Goal: Task Accomplishment & Management: Complete application form

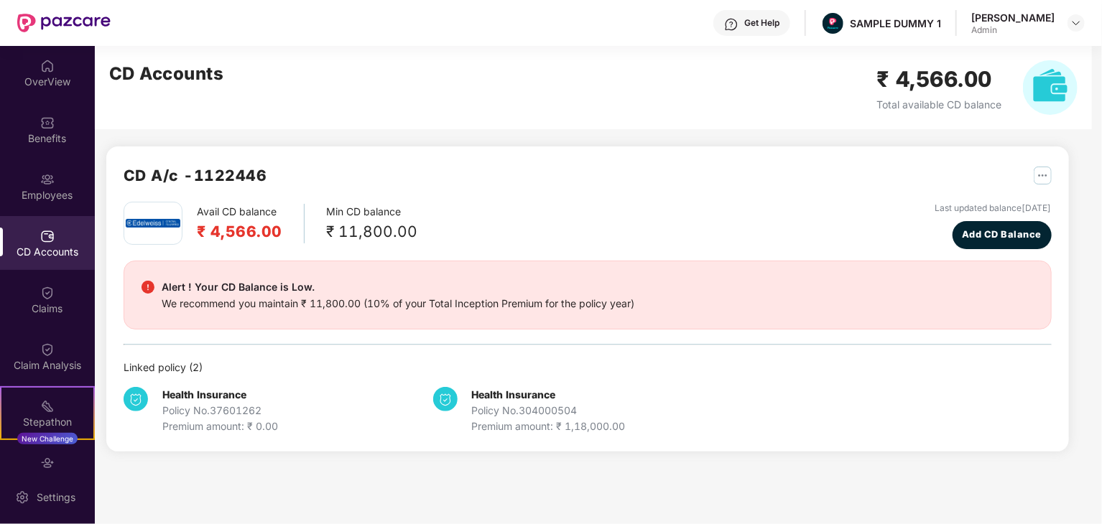
click at [704, 212] on div "Avail CD balance ₹ 4,566.00 Min CD balance ₹ 11,800.00 Last updated balance [DA…" at bounding box center [588, 225] width 928 height 47
drag, startPoint x: 119, startPoint y: 175, endPoint x: 325, endPoint y: 172, distance: 205.4
click at [325, 172] on div "CD A/c - 1122446 Avail CD balance ₹ 4,566.00 Min CD balance ₹ 11,800.00 Last up…" at bounding box center [587, 299] width 962 height 305
copy h2 "CD A/c - 1122446"
click at [224, 391] on b "Health Insurance" at bounding box center [204, 395] width 84 height 12
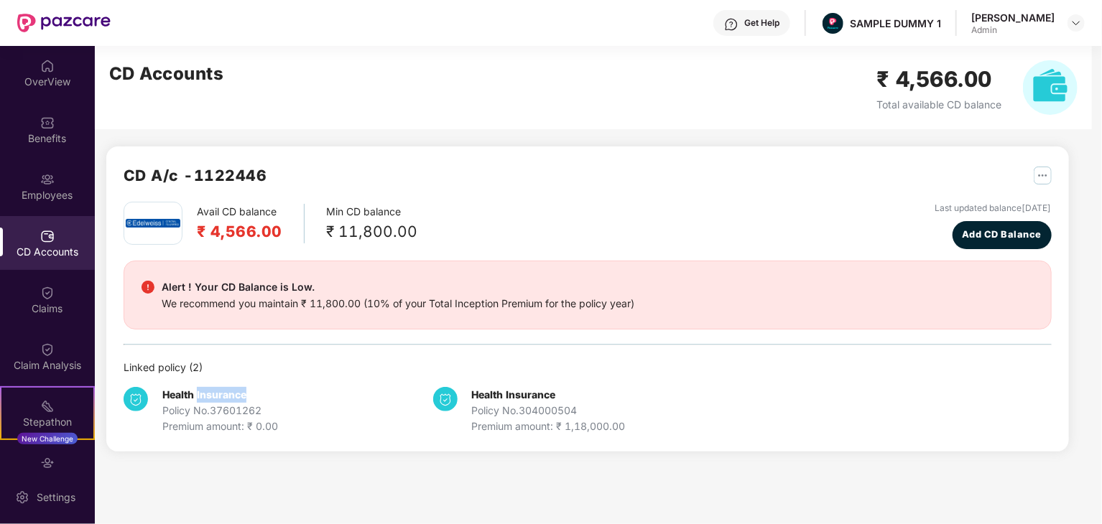
click at [224, 391] on b "Health Insurance" at bounding box center [204, 395] width 84 height 12
copy b "Health Insurance"
click at [233, 410] on div "Policy No. 37601262" at bounding box center [220, 411] width 116 height 16
click at [232, 409] on div "Policy No. 37601262" at bounding box center [220, 411] width 116 height 16
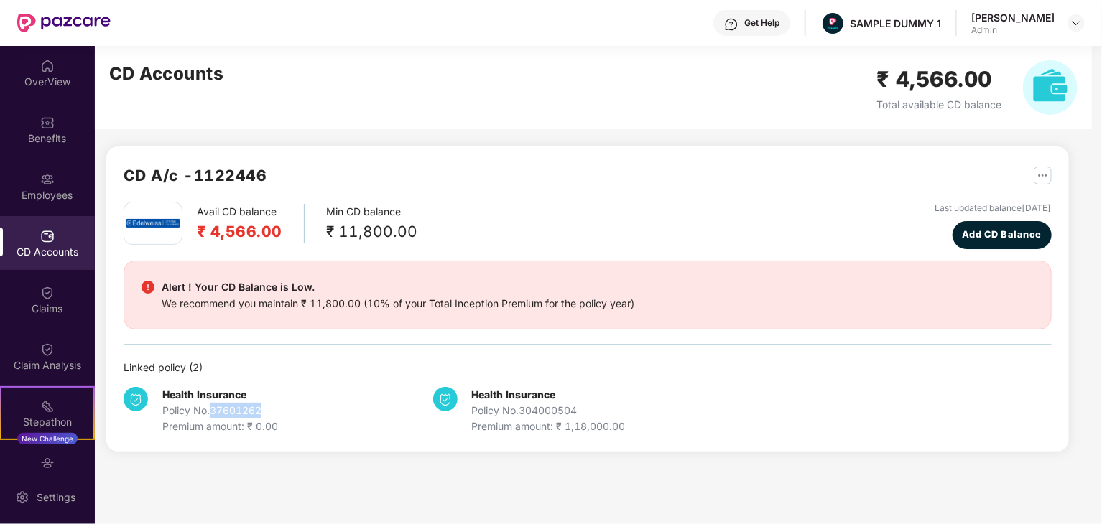
click at [229, 403] on div "Policy No. 37601262" at bounding box center [220, 411] width 116 height 16
click at [241, 430] on div "Premium amount: ₹ 0.00" at bounding box center [220, 427] width 116 height 16
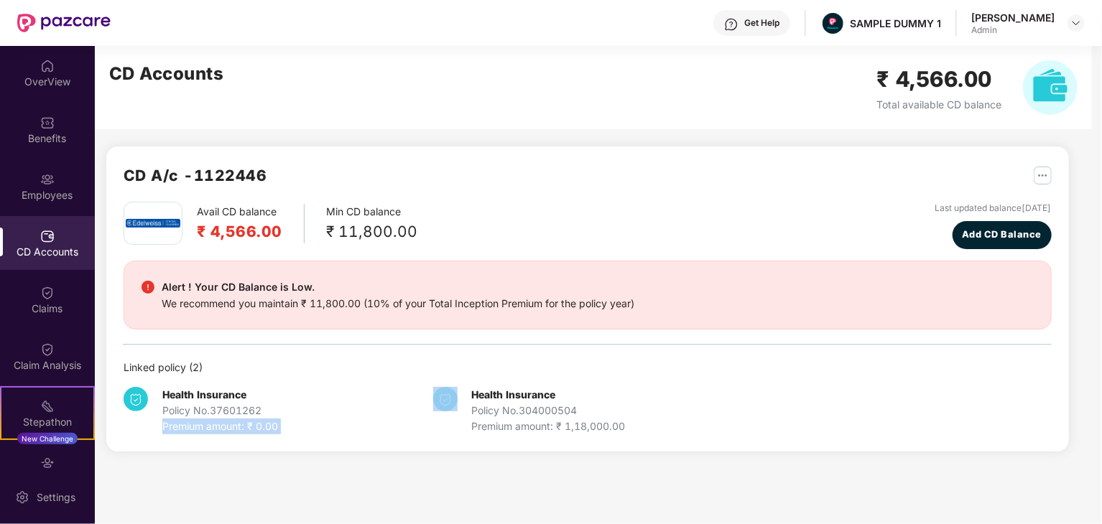
click at [241, 430] on div "Premium amount: ₹ 0.00" at bounding box center [220, 427] width 116 height 16
copy div "Premium amount: ₹ 0.00"
click at [360, 424] on div "Health Insurance Policy No. 37601262 Premium amount: ₹ 0.00" at bounding box center [279, 410] width 310 height 47
click at [541, 407] on div "Policy No. 304000504" at bounding box center [549, 411] width 154 height 16
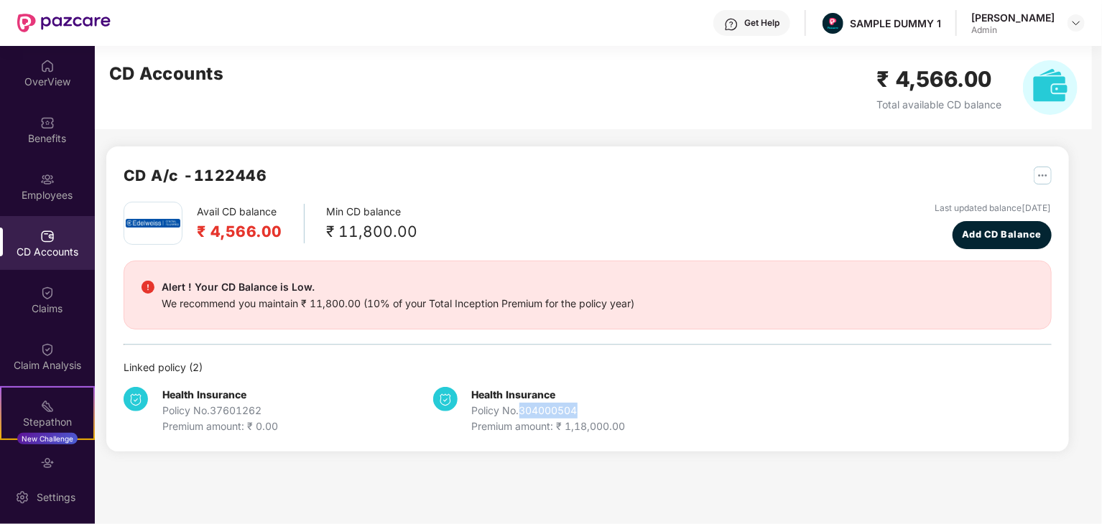
copy div "304000504"
click at [588, 419] on div "Premium amount: ₹ 1,18,000.00" at bounding box center [549, 427] width 154 height 16
click at [599, 429] on div "Premium amount: ₹ 1,18,000.00" at bounding box center [549, 427] width 154 height 16
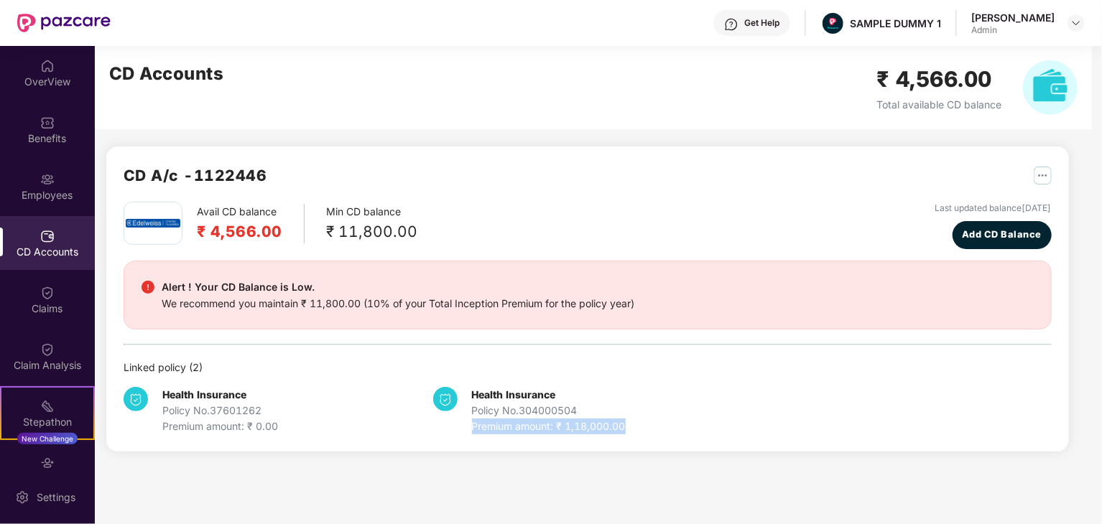
click at [599, 429] on div "Premium amount: ₹ 1,18,000.00" at bounding box center [549, 427] width 154 height 16
click at [629, 412] on div "Health Insurance Policy No. 304000504 Premium amount: ₹ 1,18,000.00" at bounding box center [588, 410] width 310 height 47
click at [603, 423] on div "Premium amount: ₹ 1,18,000.00" at bounding box center [549, 427] width 154 height 16
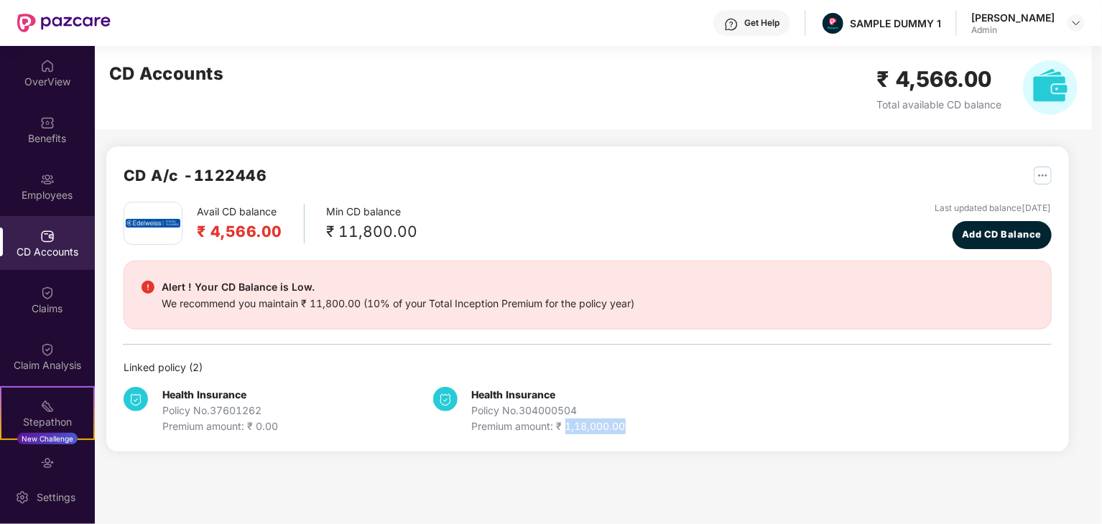
copy div "1,18,000.00"
drag, startPoint x: 589, startPoint y: 415, endPoint x: 672, endPoint y: 514, distance: 129.5
click at [603, 432] on div "Health Insurance Policy No. 304000504 Premium amount: ₹ 1,18,000.00" at bounding box center [549, 410] width 154 height 47
click at [658, 233] on div "Avail CD balance ₹ 4,566.00 Min CD balance ₹ 11,800.00 Last updated balance [DA…" at bounding box center [588, 225] width 928 height 47
click at [990, 227] on button "Add CD Balance" at bounding box center [1001, 235] width 99 height 28
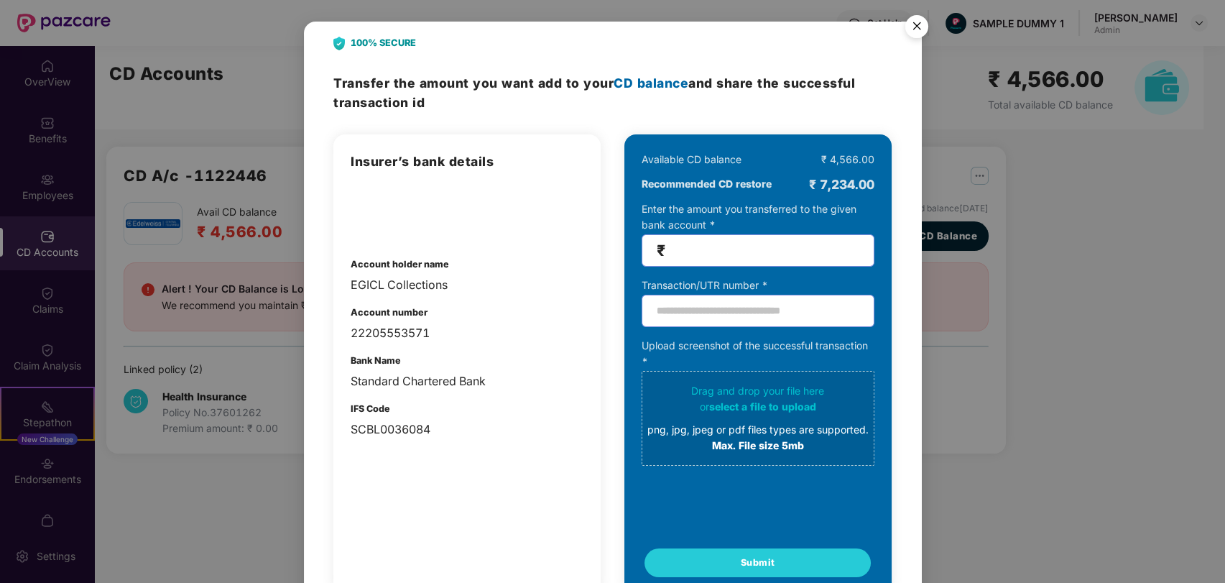
click at [1101, 213] on div "100% SECURE Transfer the amount you want add to your CD balance and share the s…" at bounding box center [612, 291] width 1225 height 583
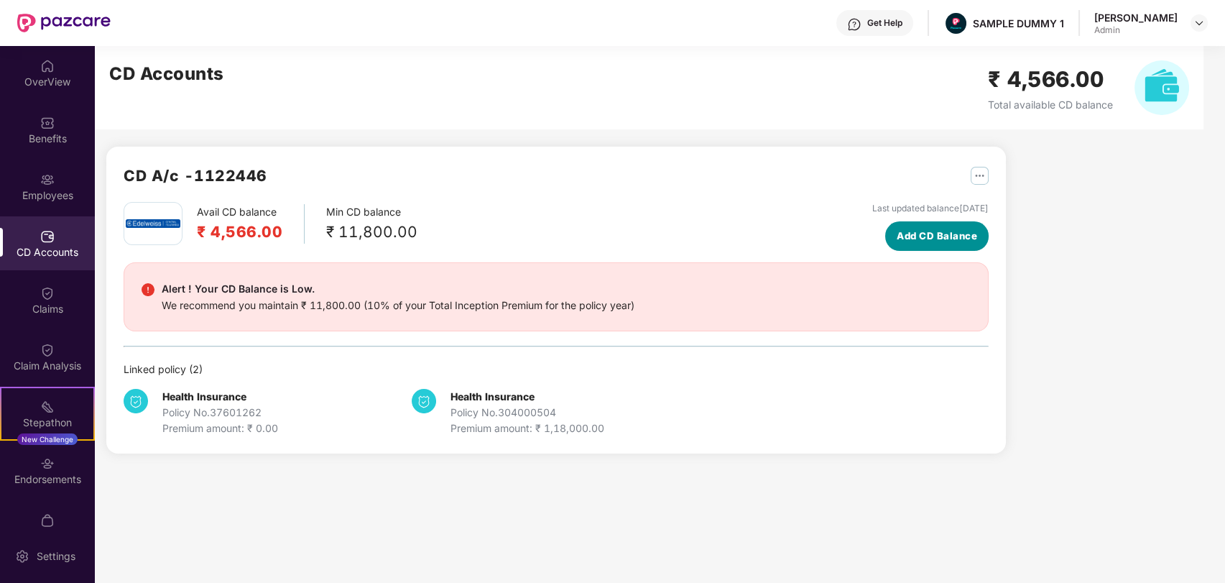
click at [944, 241] on span "Add CD Balance" at bounding box center [936, 235] width 80 height 15
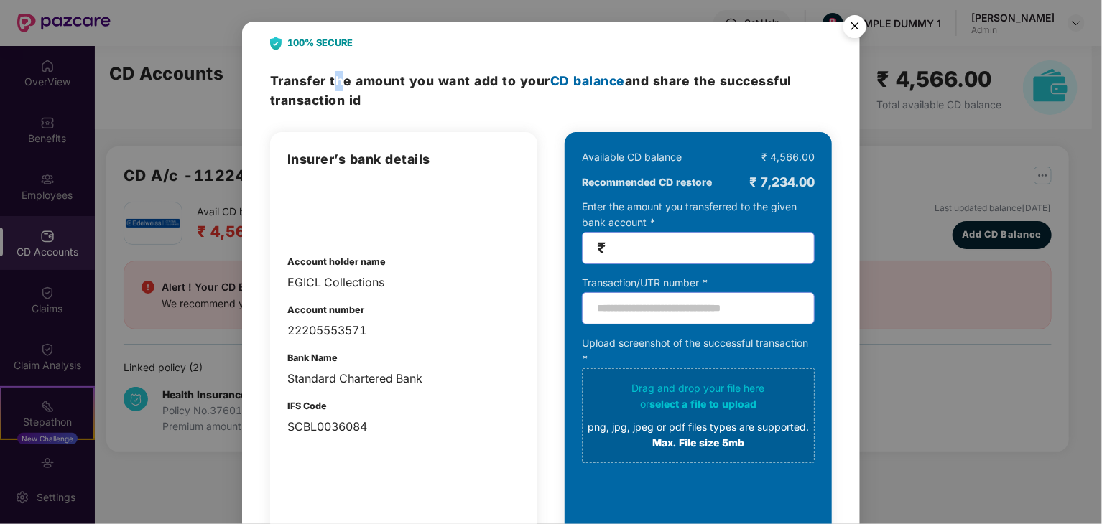
click at [339, 90] on h3 "Transfer the amount you want add to your CD balance and share the successful tr…" at bounding box center [551, 91] width 562 height 40
drag, startPoint x: 339, startPoint y: 90, endPoint x: 358, endPoint y: 101, distance: 21.9
click at [339, 90] on h3 "Transfer the amount you want add to your CD balance and share the successful tr…" at bounding box center [551, 91] width 562 height 40
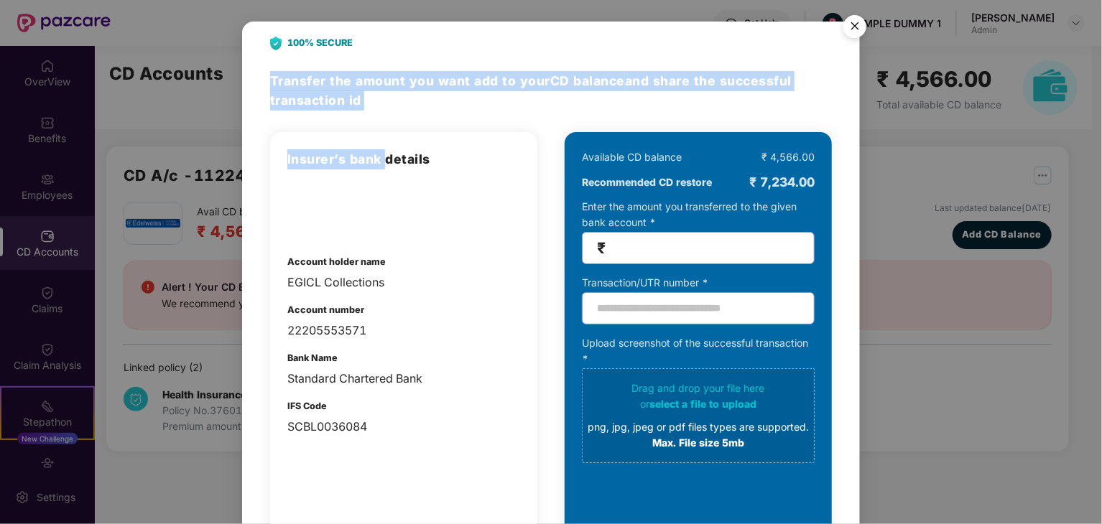
drag, startPoint x: 385, startPoint y: 113, endPoint x: 264, endPoint y: 87, distance: 123.4
click at [264, 87] on div "100% SECURE Transfer the amount you want add to your CD balance and share the s…" at bounding box center [551, 321] width 618 height 598
click at [381, 110] on h3 "Transfer the amount you want add to your CD balance and share the successful tr…" at bounding box center [551, 91] width 562 height 40
drag, startPoint x: 346, startPoint y: 101, endPoint x: 382, endPoint y: 104, distance: 36.0
click at [315, 90] on h3 "Transfer the amount you want add to your CD balance and share the successful tr…" at bounding box center [551, 91] width 562 height 40
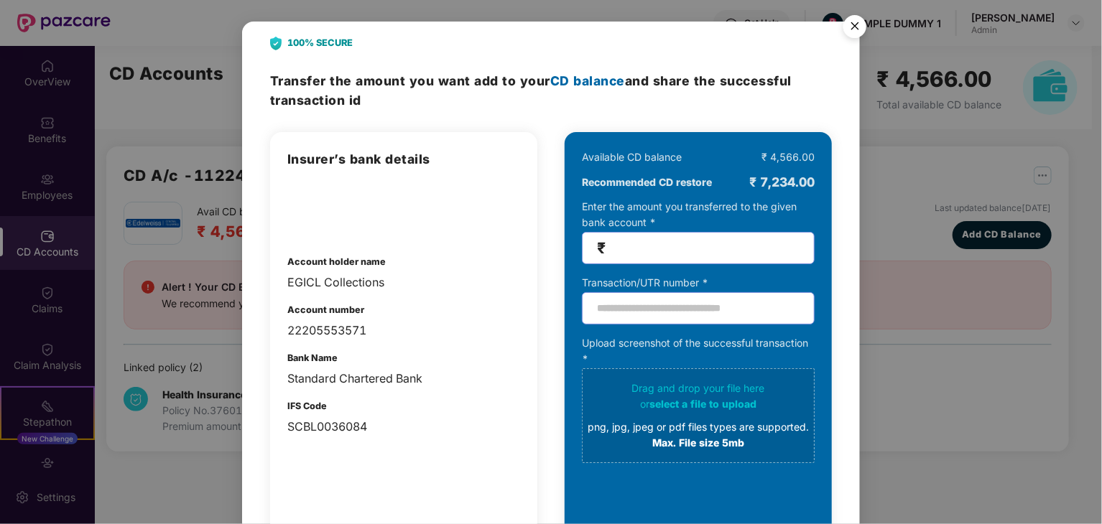
click at [391, 105] on h3 "Transfer the amount you want add to your CD balance and share the successful tr…" at bounding box center [551, 91] width 562 height 40
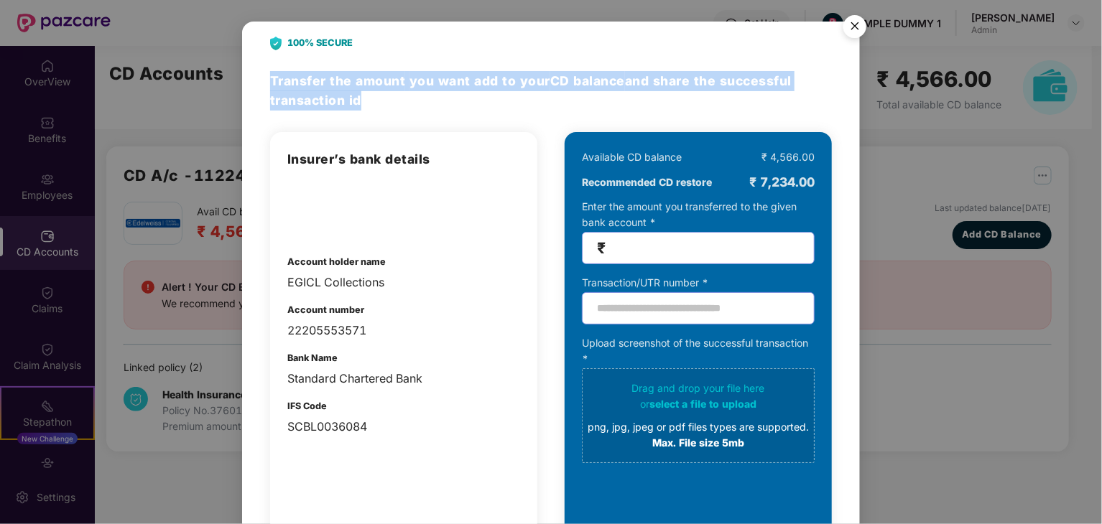
drag, startPoint x: 357, startPoint y: 100, endPoint x: 273, endPoint y: 85, distance: 85.4
click at [273, 85] on h3 "Transfer the amount you want add to your CD balance and share the successful tr…" at bounding box center [551, 91] width 562 height 40
copy h3 "Transfer the amount you want add to your CD balance and share the successful tr…"
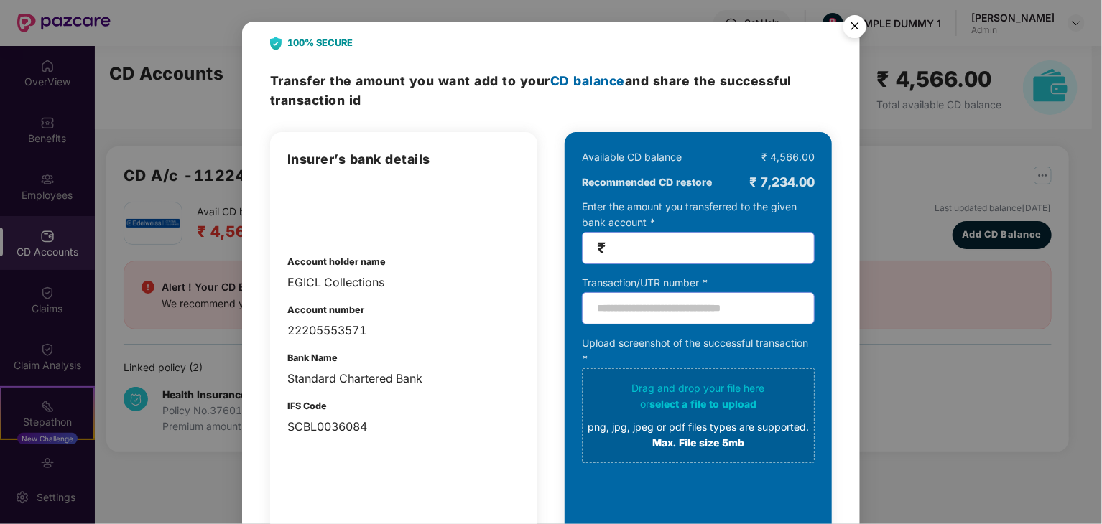
click at [312, 158] on h3 "Insurer’s bank details" at bounding box center [403, 159] width 233 height 20
copy h3 "Insurer’s bank details"
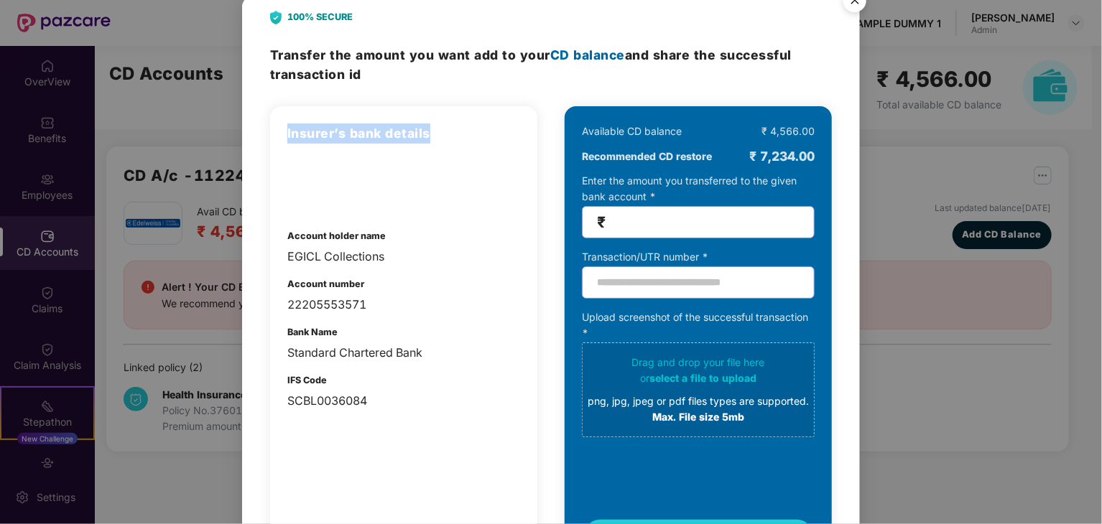
scroll to position [103, 0]
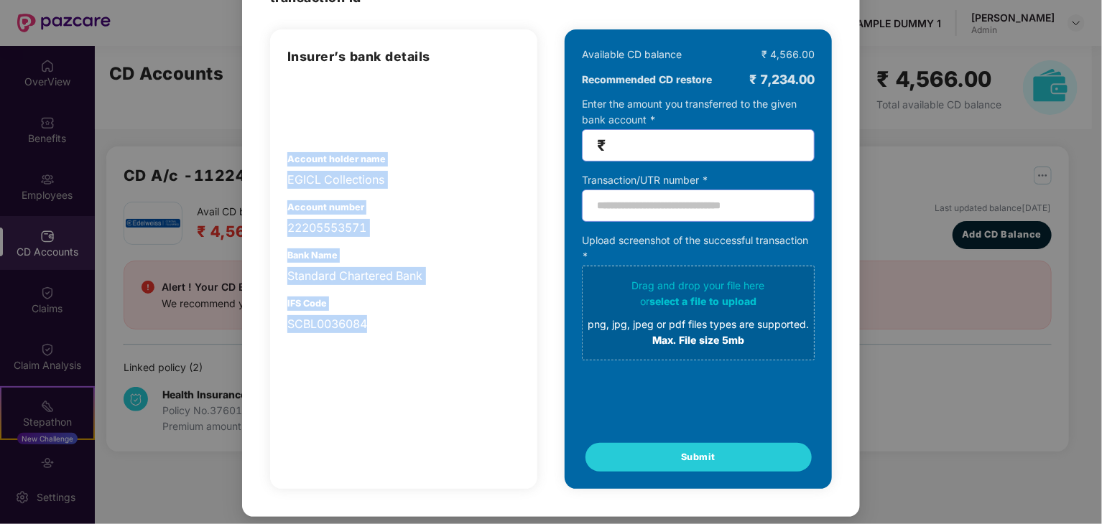
drag, startPoint x: 287, startPoint y: 156, endPoint x: 412, endPoint y: 345, distance: 227.1
click at [412, 345] on div "Insurer’s bank details Account holder name EGICL Collections Account number 222…" at bounding box center [403, 259] width 267 height 460
copy div "Account holder name EGICL Collections Account number 22205553571 Bank Name Stan…"
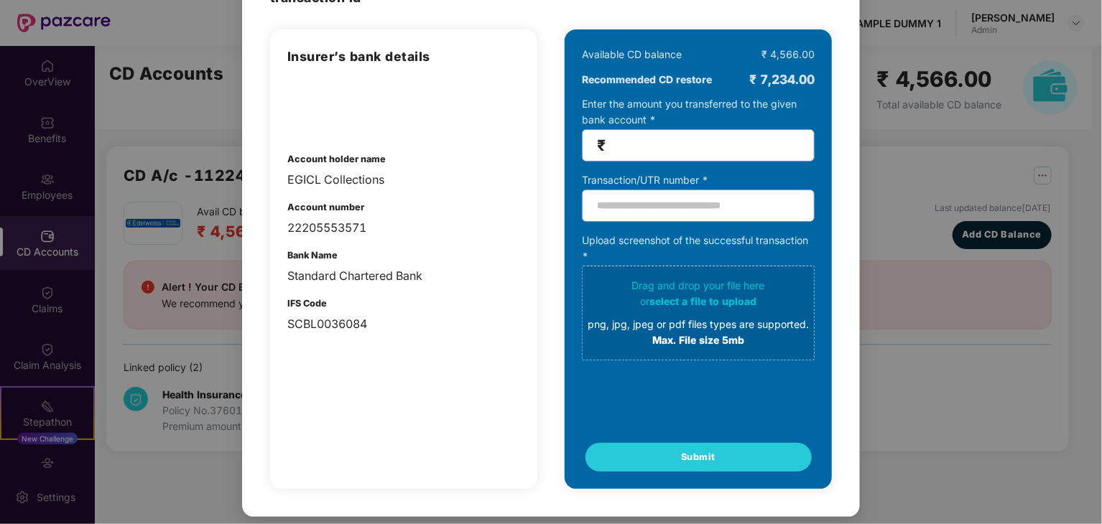
click at [615, 51] on div "Available CD balance" at bounding box center [632, 55] width 100 height 16
click at [711, 65] on div "Available CD balance ₹ 4,566.00 Recommended CD restore ₹ 7,234.00" at bounding box center [698, 68] width 233 height 43
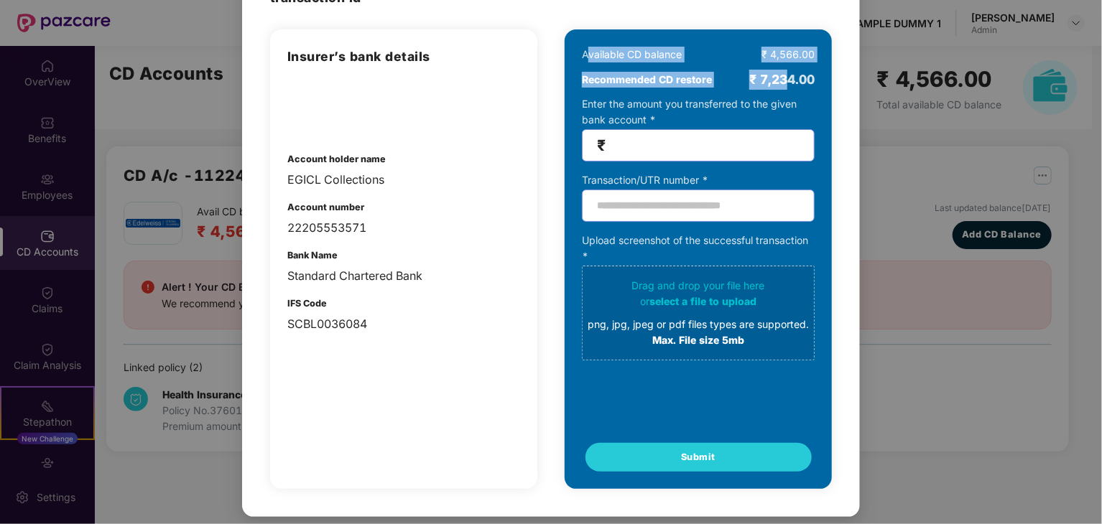
drag, startPoint x: 585, startPoint y: 56, endPoint x: 784, endPoint y: 72, distance: 199.6
click at [784, 72] on div "Available CD balance ₹ 4,566.00 Recommended CD restore ₹ 7,234.00" at bounding box center [698, 68] width 233 height 43
click at [577, 65] on div "Available CD balance ₹ 4,566.00 Recommended CD restore ₹ 7,234.00 Enter the amo…" at bounding box center [698, 259] width 267 height 460
drag, startPoint x: 574, startPoint y: 49, endPoint x: 812, endPoint y: 62, distance: 238.1
click at [801, 75] on div "Available CD balance ₹ 4,566.00 Recommended CD restore ₹ 7,234.00 Enter the amo…" at bounding box center [698, 259] width 267 height 460
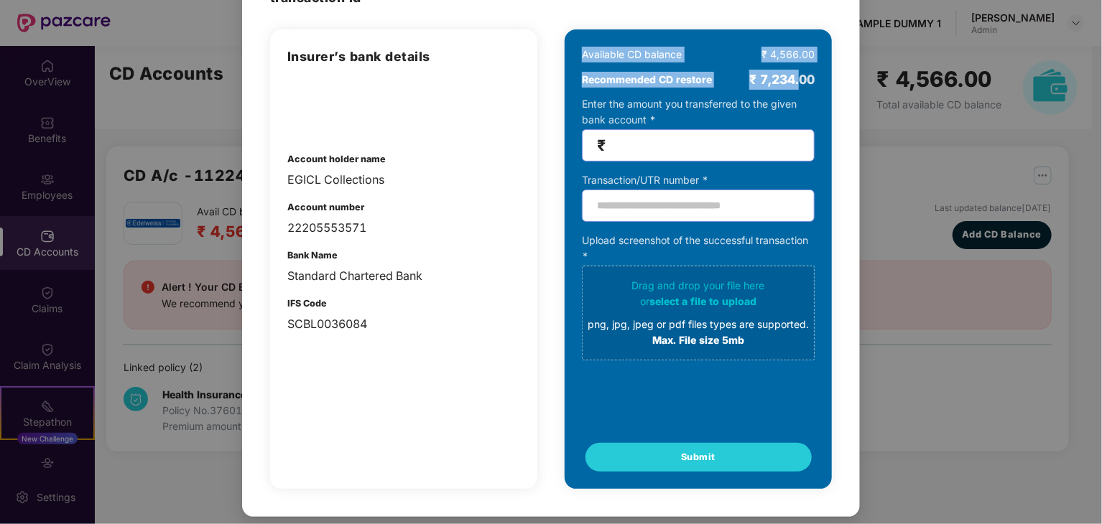
drag, startPoint x: 815, startPoint y: 60, endPoint x: 727, endPoint y: 47, distance: 88.7
click at [813, 60] on div "Available CD balance ₹ 4,566.00 Recommended CD restore ₹ 7,234.00 Enter the amo…" at bounding box center [698, 259] width 267 height 460
drag, startPoint x: 644, startPoint y: 61, endPoint x: 597, endPoint y: 46, distance: 49.1
click at [641, 59] on div "Available CD balance" at bounding box center [632, 55] width 100 height 16
drag, startPoint x: 597, startPoint y: 46, endPoint x: 588, endPoint y: 53, distance: 11.8
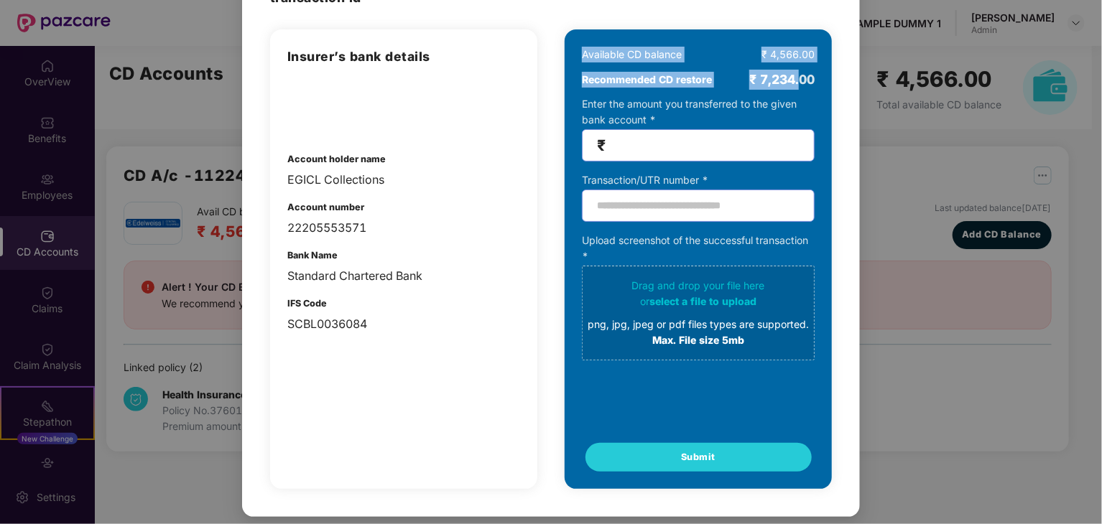
click at [595, 47] on div "Available CD balance" at bounding box center [632, 55] width 100 height 16
click at [577, 57] on div "Available CD balance ₹ 4,566.00 Recommended CD restore ₹ 7,234.00 Enter the amo…" at bounding box center [698, 259] width 267 height 460
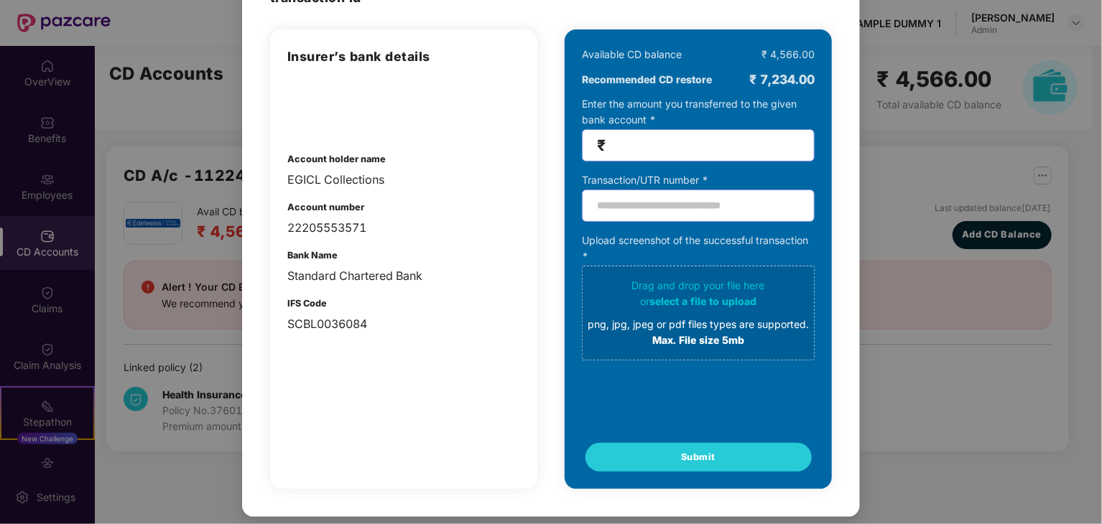
click at [549, 51] on div "Insurer’s bank details Account holder name EGICL Collections Account number 222…" at bounding box center [551, 259] width 562 height 460
drag, startPoint x: 549, startPoint y: 51, endPoint x: 570, endPoint y: 52, distance: 20.9
click at [549, 51] on div "Insurer’s bank details Account holder name EGICL Collections Account number 222…" at bounding box center [551, 259] width 562 height 460
drag, startPoint x: 580, startPoint y: 51, endPoint x: 825, endPoint y: 50, distance: 244.2
click at [822, 51] on div "Available CD balance ₹ 4,566.00 Recommended CD restore ₹ 7,234.00 Enter the amo…" at bounding box center [698, 259] width 267 height 460
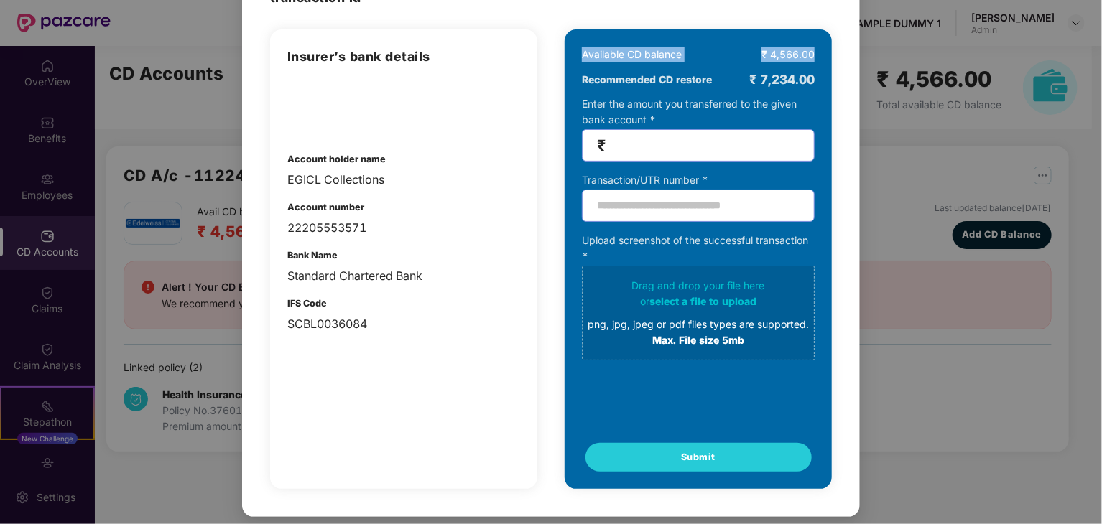
copy div "Available CD balance ₹ 4,566.00"
click at [655, 55] on div "Available CD balance" at bounding box center [632, 55] width 100 height 16
click at [795, 66] on div "Available CD balance ₹ 4,566.00 Recommended CD restore ₹ 7,234.00" at bounding box center [698, 68] width 233 height 43
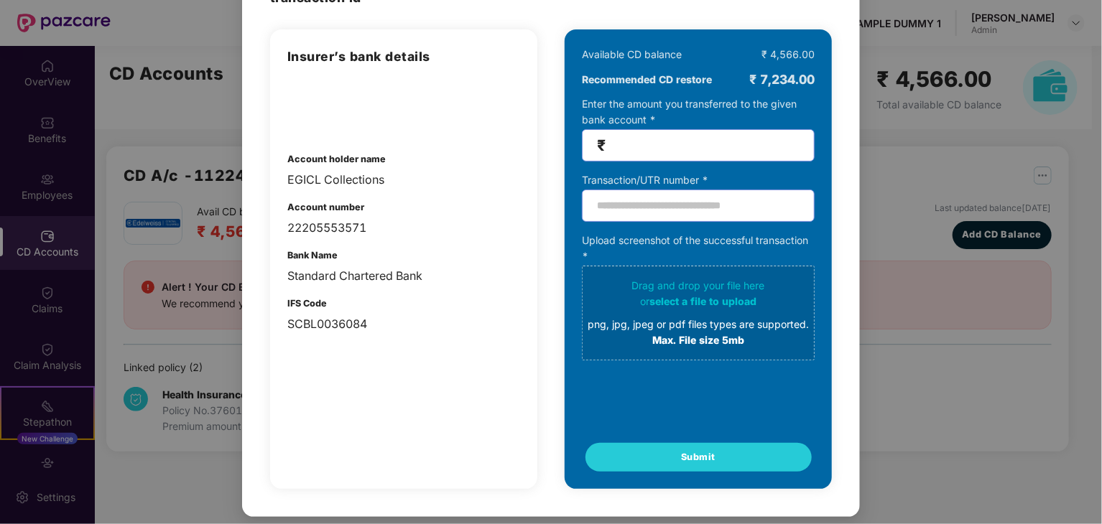
click at [799, 64] on div "Available CD balance ₹ 4,566.00 Recommended CD restore ₹ 7,234.00" at bounding box center [698, 68] width 233 height 43
click at [804, 42] on div "Available CD balance ₹ 4,566.00 Recommended CD restore ₹ 7,234.00 Enter the amo…" at bounding box center [698, 259] width 267 height 460
click at [794, 50] on div "₹ 4,566.00" at bounding box center [787, 55] width 53 height 16
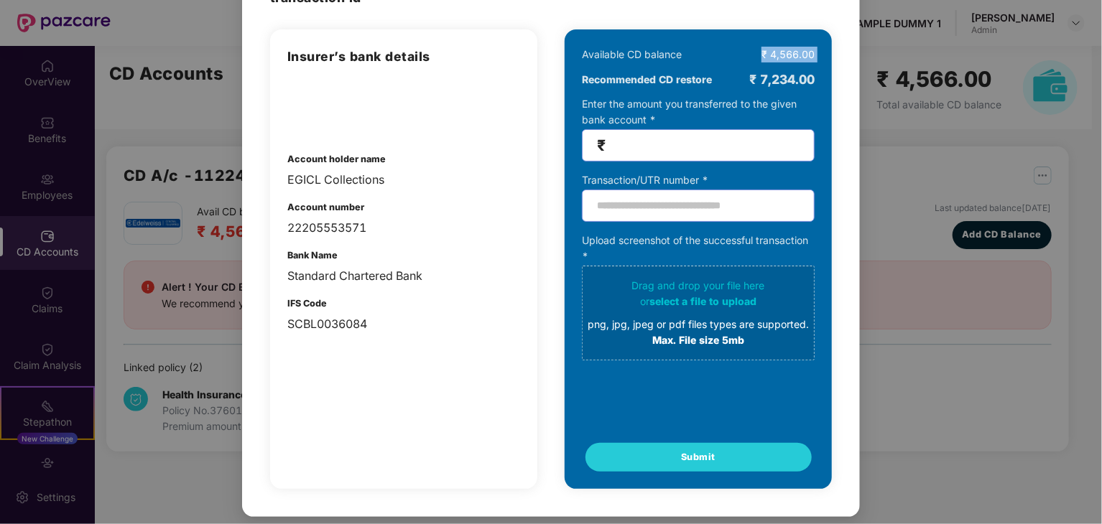
click at [794, 50] on div "₹ 4,566.00" at bounding box center [787, 55] width 53 height 16
click at [707, 88] on div "Recommended CD restore ₹ 7,234.00" at bounding box center [698, 80] width 233 height 20
click at [752, 75] on div "₹ 7,234.00" at bounding box center [781, 80] width 65 height 20
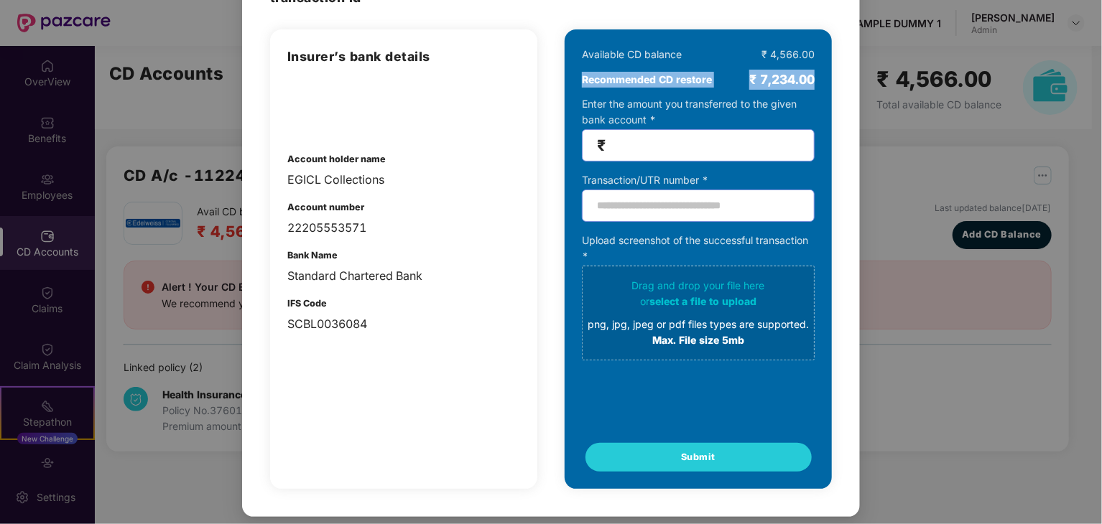
drag, startPoint x: 815, startPoint y: 75, endPoint x: 570, endPoint y: 80, distance: 244.3
click at [570, 80] on div "Available CD balance ₹ 4,566.00 Recommended CD restore ₹ 7,234.00 Enter the amo…" at bounding box center [698, 259] width 267 height 460
copy div "Recommended CD restore ₹ 7,234.00"
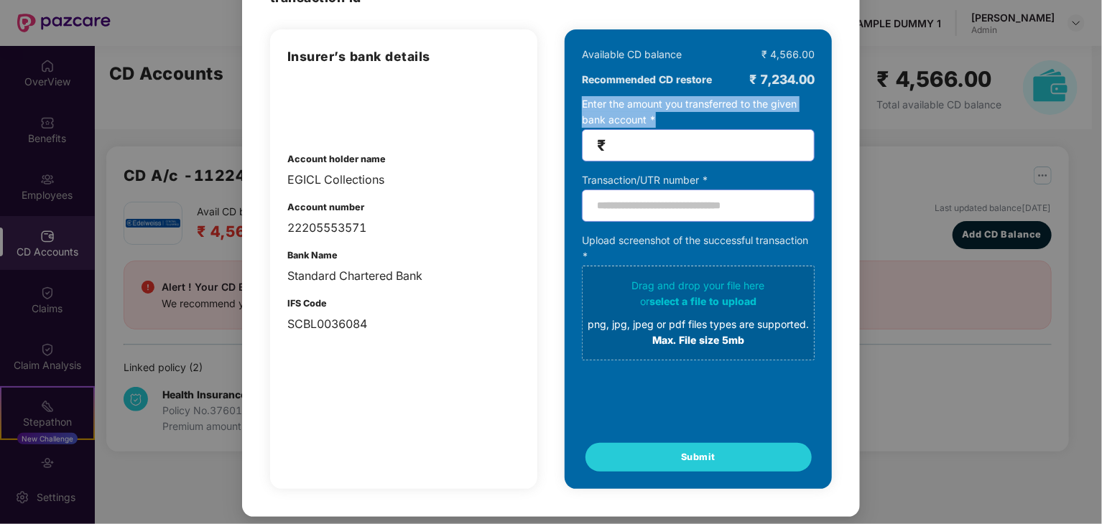
drag, startPoint x: 654, startPoint y: 119, endPoint x: 577, endPoint y: 103, distance: 77.6
click at [577, 103] on div "Available CD balance ₹ 4,566.00 Recommended CD restore ₹ 7,234.00 Enter the amo…" at bounding box center [698, 259] width 267 height 460
drag, startPoint x: 703, startPoint y: 160, endPoint x: 731, endPoint y: 152, distance: 29.3
click at [731, 152] on span "₹" at bounding box center [698, 145] width 233 height 32
click at [682, 198] on input "text" at bounding box center [698, 206] width 233 height 32
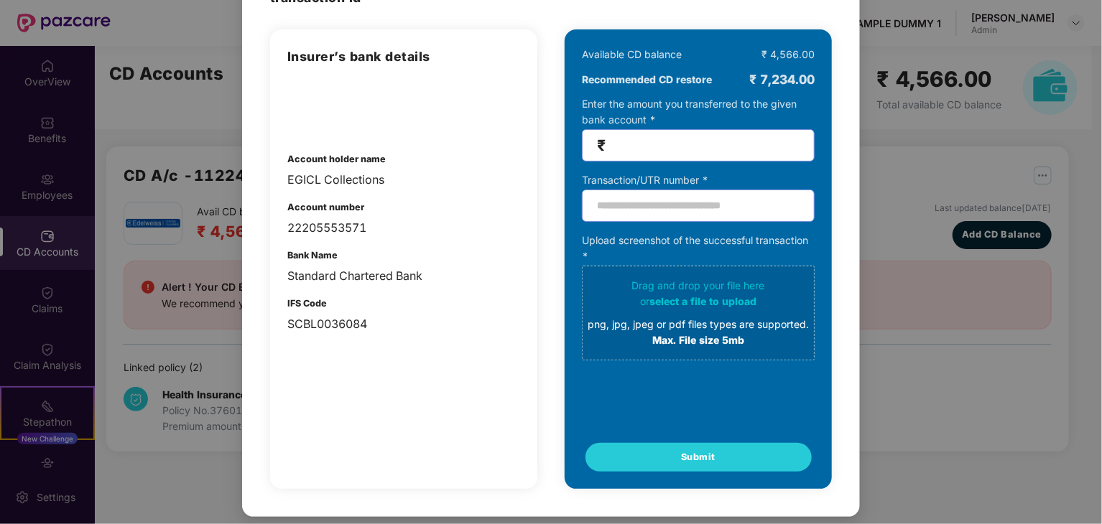
click at [707, 173] on div "Transaction/UTR number *" at bounding box center [698, 180] width 233 height 16
drag, startPoint x: 662, startPoint y: 154, endPoint x: 692, endPoint y: 157, distance: 31.0
click at [692, 157] on span "₹" at bounding box center [698, 145] width 233 height 32
click at [638, 173] on div "Transaction/UTR number *" at bounding box center [698, 180] width 233 height 16
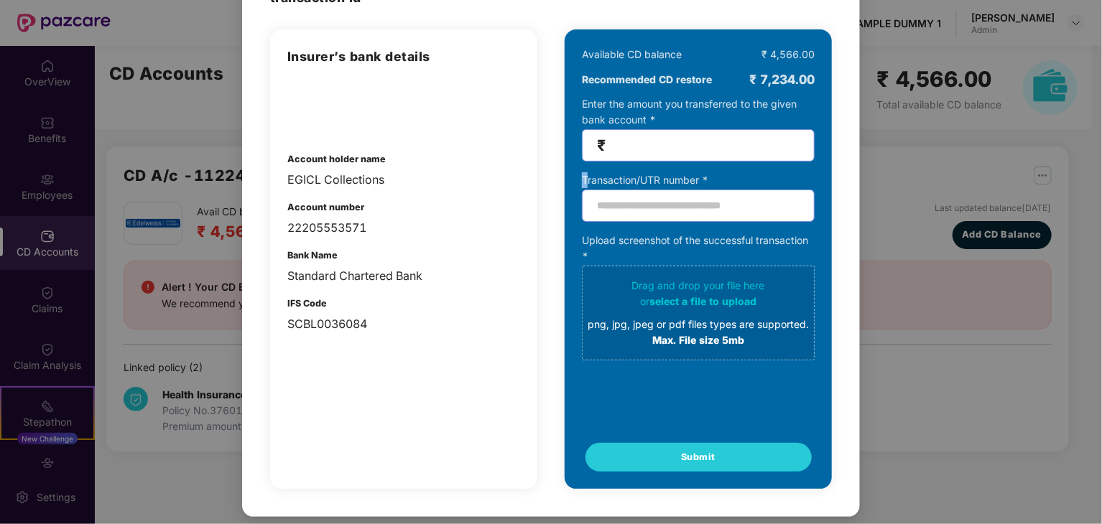
click at [638, 173] on div "Transaction/UTR number *" at bounding box center [698, 180] width 233 height 16
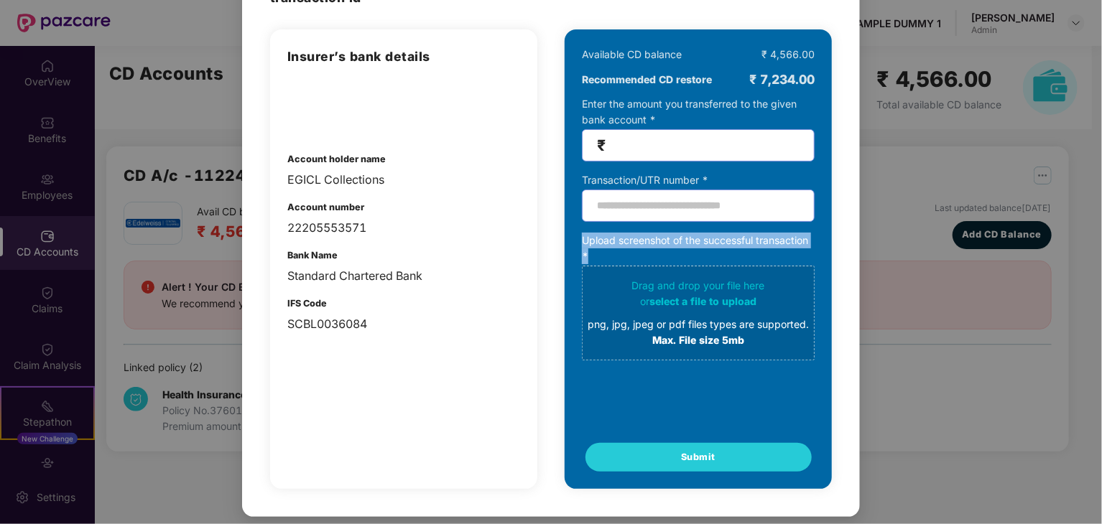
drag, startPoint x: 581, startPoint y: 243, endPoint x: 591, endPoint y: 254, distance: 14.7
click at [591, 254] on div "Upload screenshot of the successful transaction * Drag and drop your file here …" at bounding box center [698, 297] width 233 height 128
click at [855, 382] on div "100% SECURE Transfer the amount you want add to your CD balance and share the s…" at bounding box center [551, 218] width 618 height 598
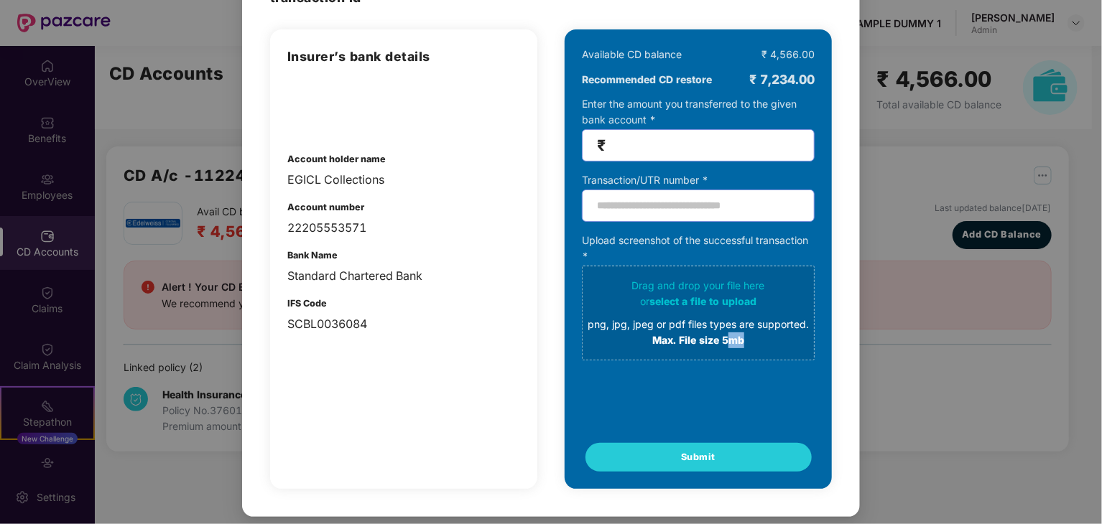
drag, startPoint x: 776, startPoint y: 356, endPoint x: 727, endPoint y: 328, distance: 56.3
click at [728, 333] on span "Drag and drop your file here or select a file to upload png, jpg, jpeg or pdf f…" at bounding box center [698, 312] width 231 height 93
drag, startPoint x: 768, startPoint y: 302, endPoint x: 621, endPoint y: 284, distance: 148.3
click at [621, 284] on div "Drag and drop your file here or select a file to upload png, jpg, jpeg or pdf f…" at bounding box center [698, 313] width 221 height 70
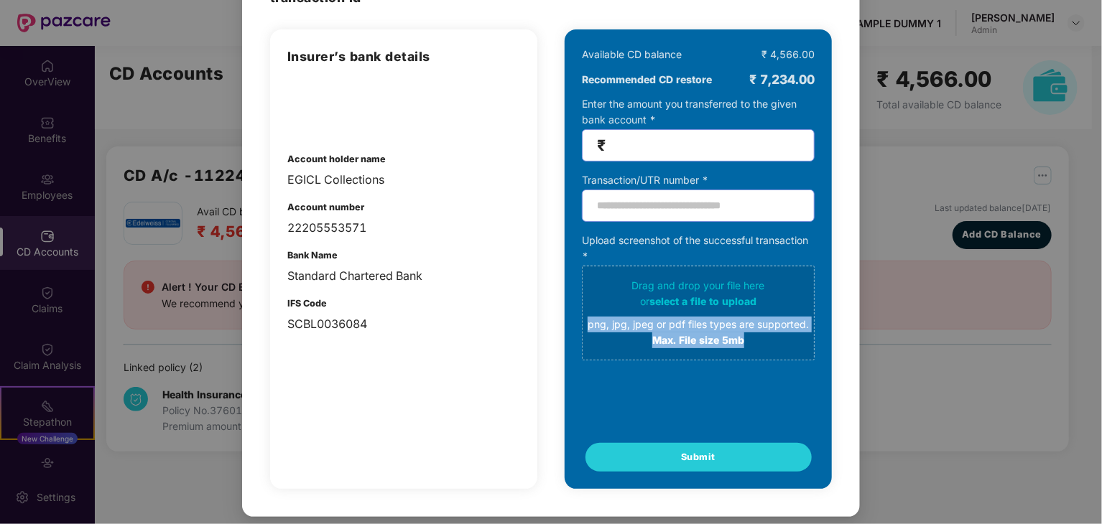
drag, startPoint x: 751, startPoint y: 334, endPoint x: 584, endPoint y: 325, distance: 166.9
click at [584, 325] on div "Drag and drop your file here or select a file to upload png, jpg, jpeg or pdf f…" at bounding box center [698, 313] width 231 height 70
